Goal: Navigation & Orientation: Find specific page/section

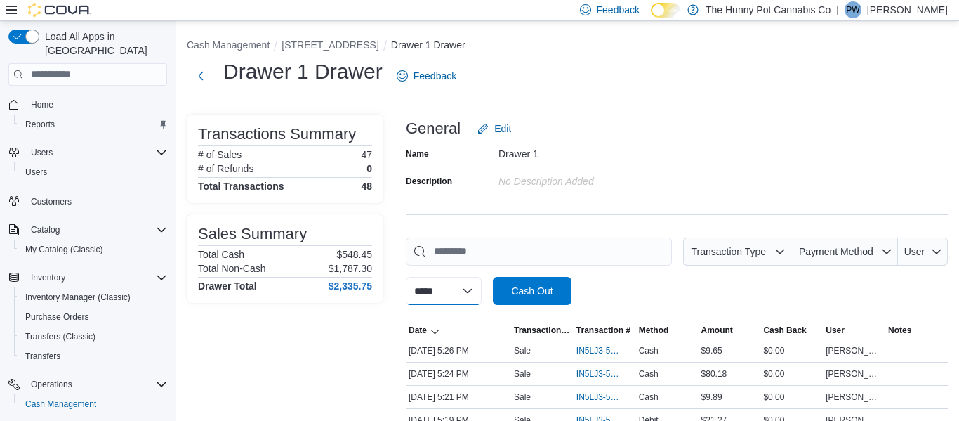
click at [482, 294] on select "**********" at bounding box center [444, 291] width 76 height 28
click at [326, 46] on button "495 Welland Ave" at bounding box center [330, 44] width 97 height 11
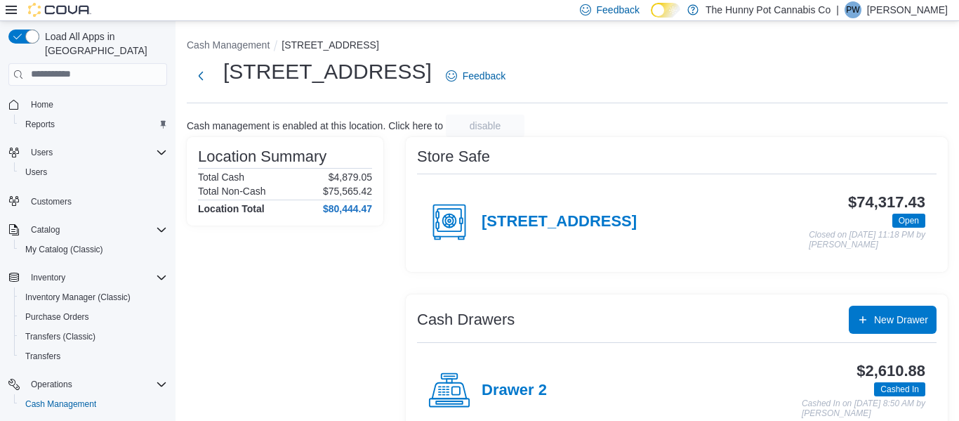
click at [923, 13] on p "Peter Wight" at bounding box center [907, 9] width 81 height 17
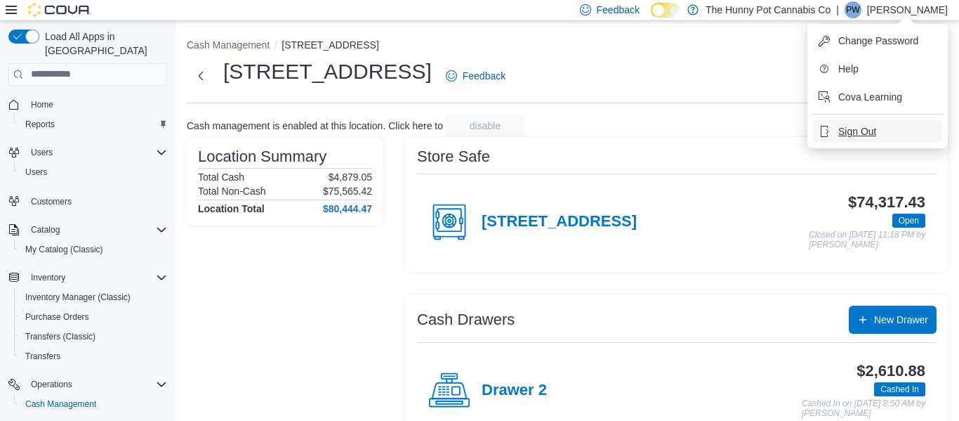
click at [853, 131] on span "Sign Out" at bounding box center [857, 131] width 38 height 14
